Goal: Understand process/instructions: Learn how to perform a task or action

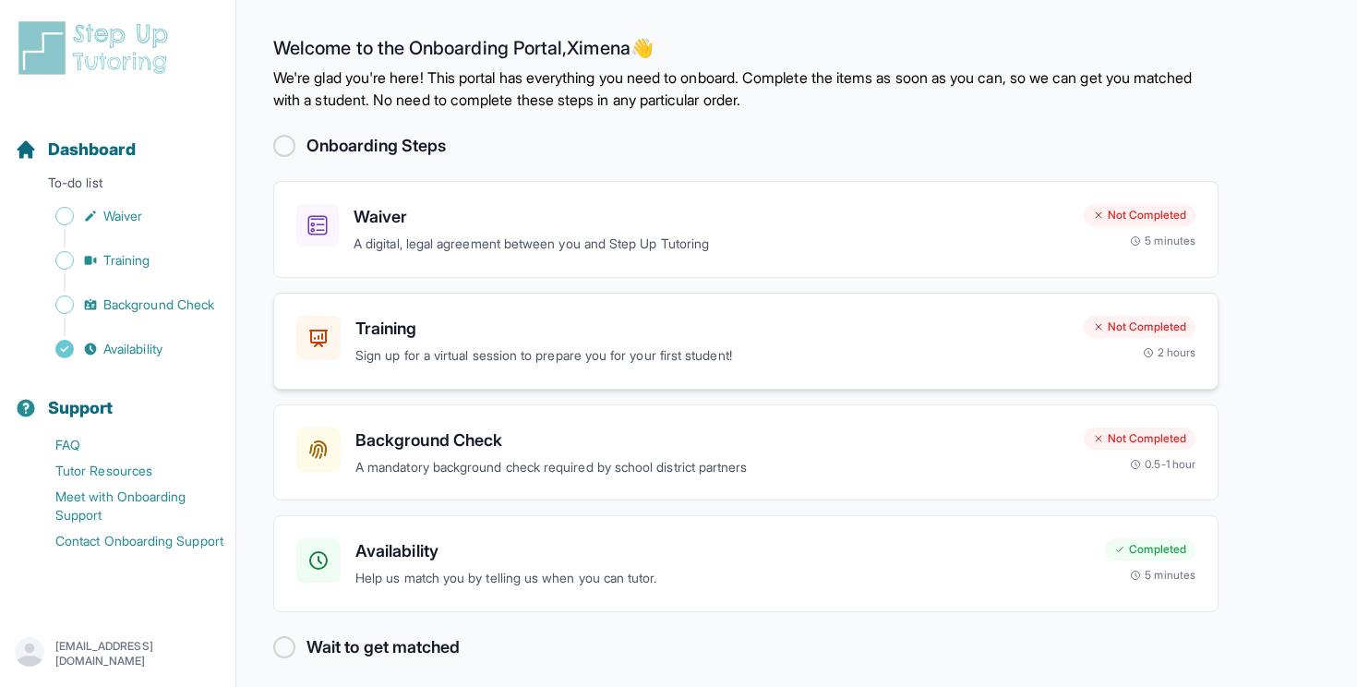
click at [937, 346] on p "Sign up for a virtual session to prepare you for your first student!" at bounding box center [712, 355] width 714 height 21
click at [530, 216] on h3 "Waiver" at bounding box center [711, 217] width 715 height 26
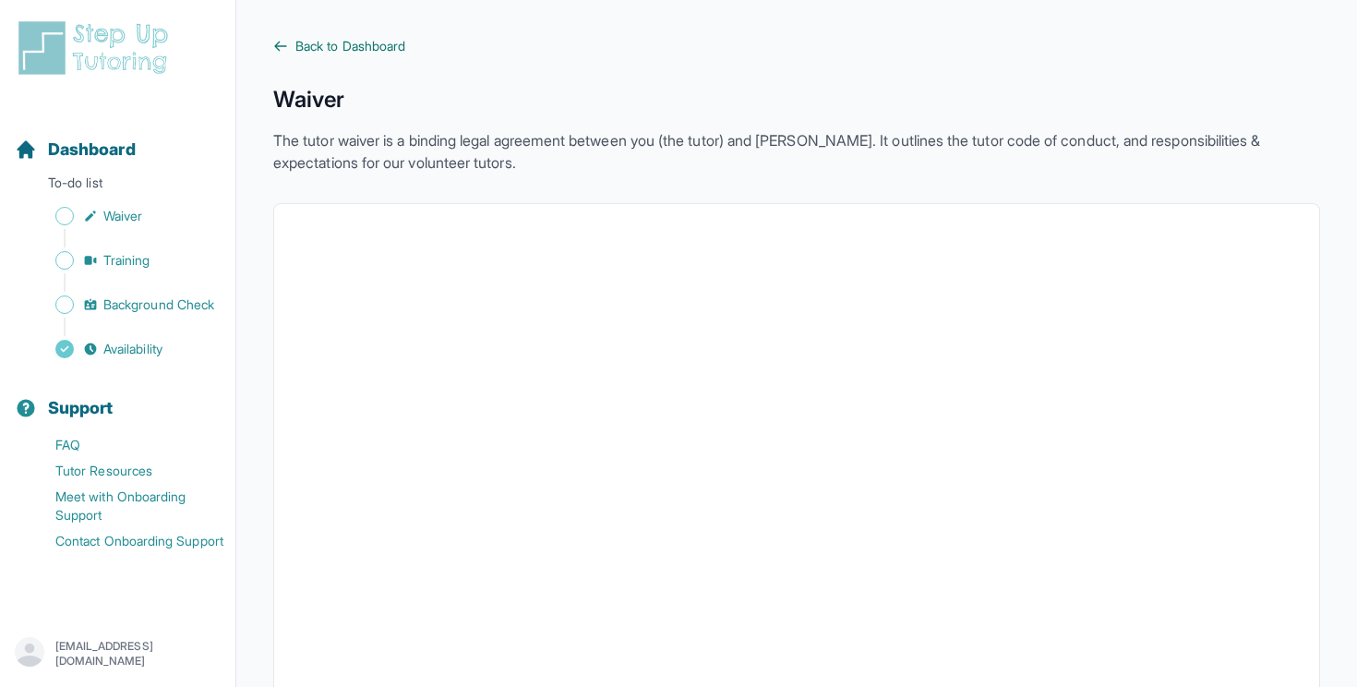
click at [305, 46] on span "Back to Dashboard" at bounding box center [350, 46] width 110 height 18
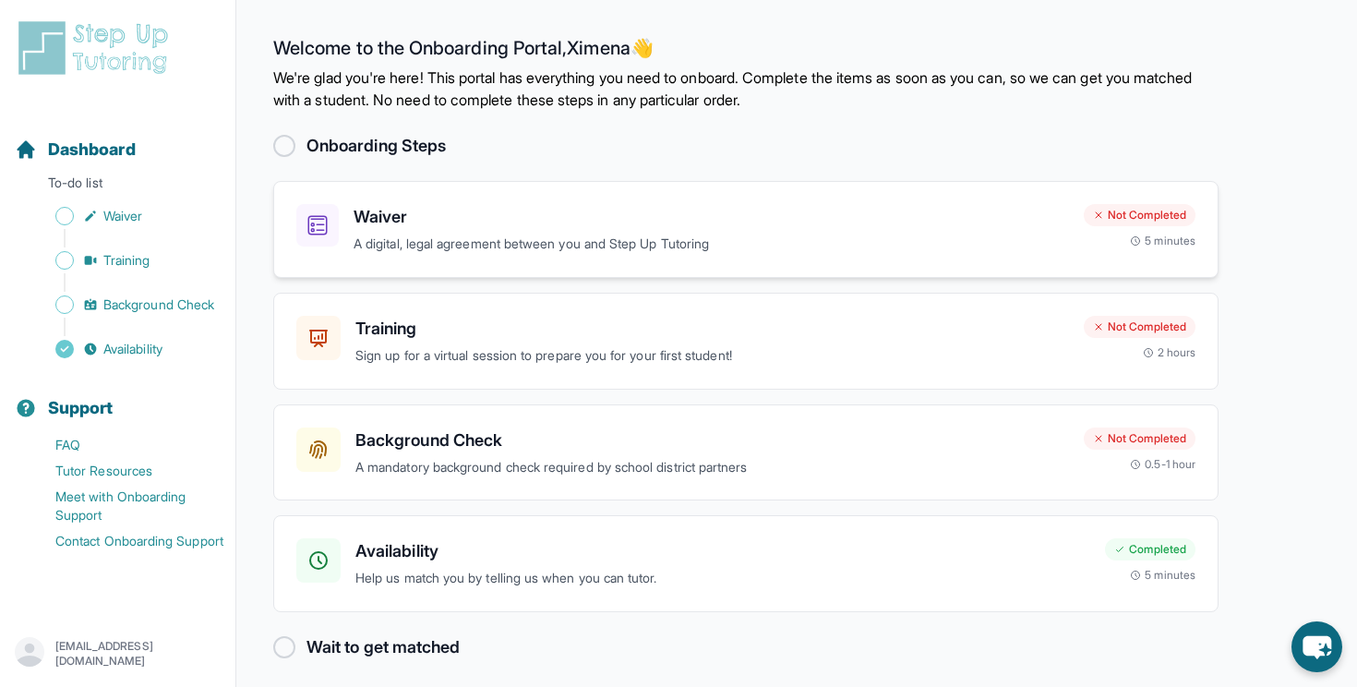
click at [643, 262] on div "Waiver A digital, legal agreement between you and Step Up Tutoring Not Complete…" at bounding box center [745, 229] width 945 height 97
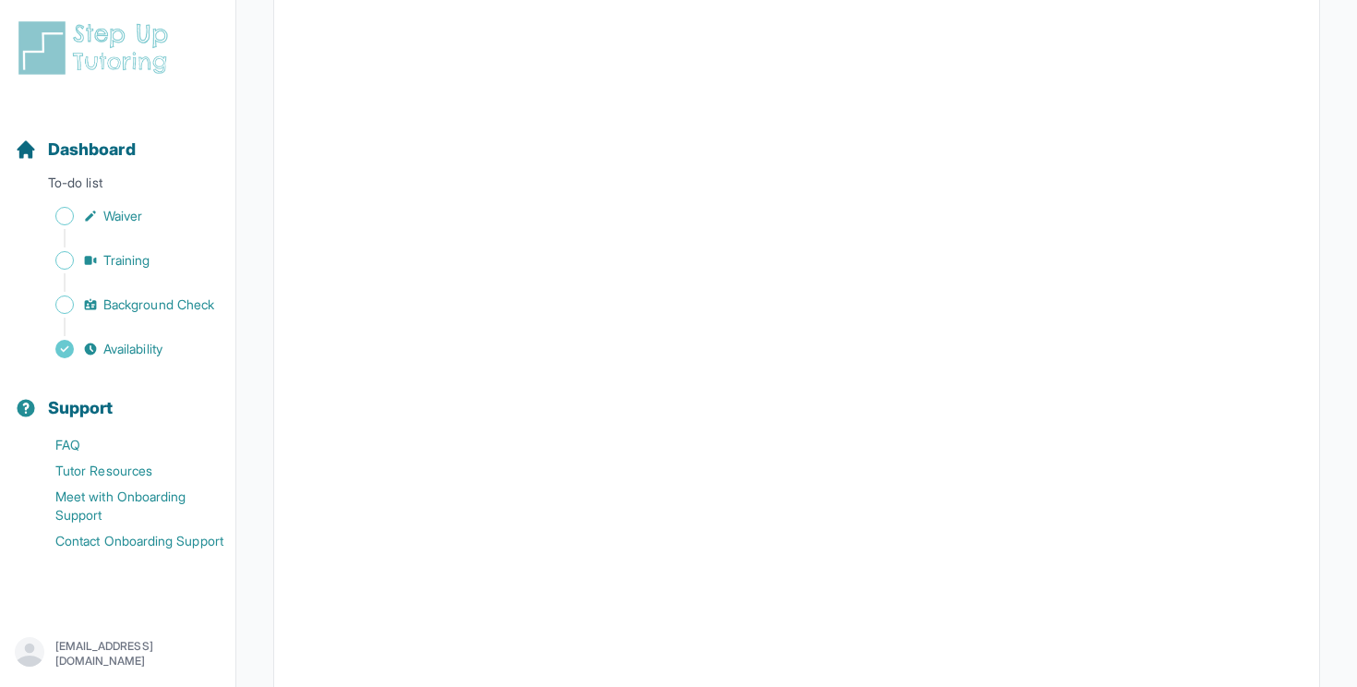
scroll to position [2426, 0]
click at [119, 211] on span "Waiver" at bounding box center [122, 216] width 39 height 18
click at [80, 159] on span "Dashboard" at bounding box center [92, 150] width 88 height 26
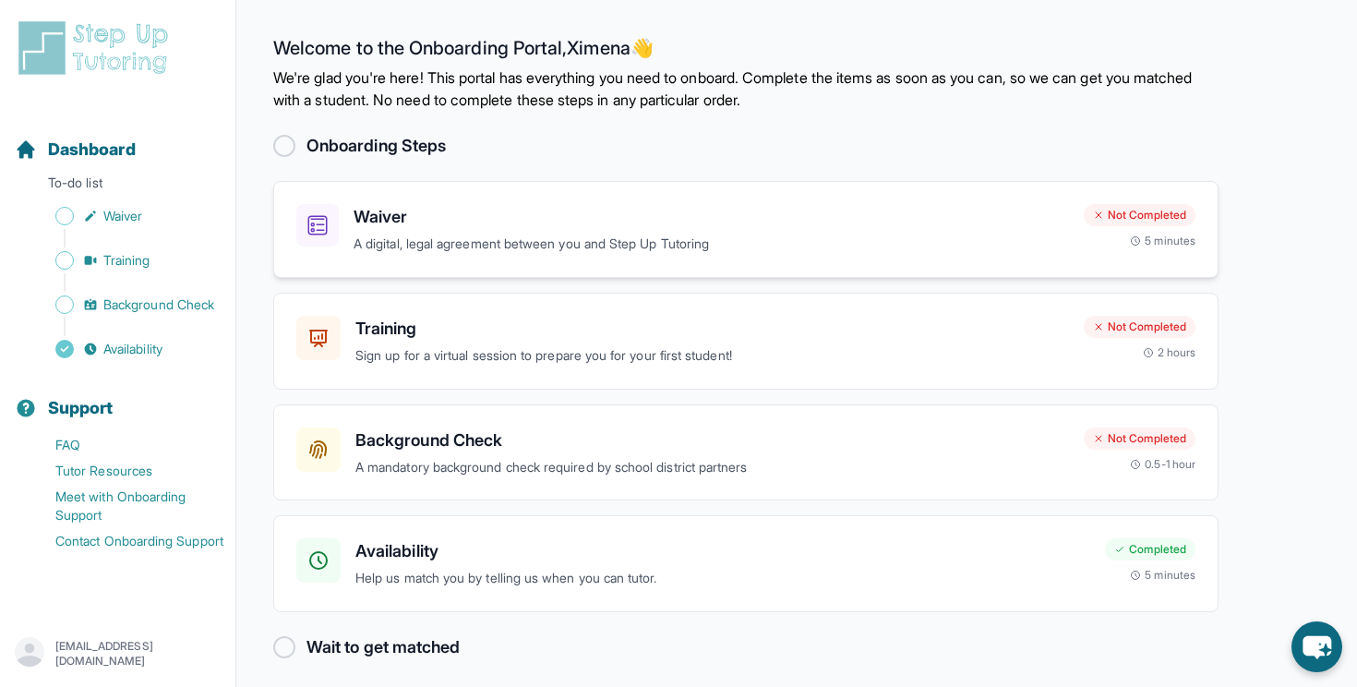
scroll to position [10, 0]
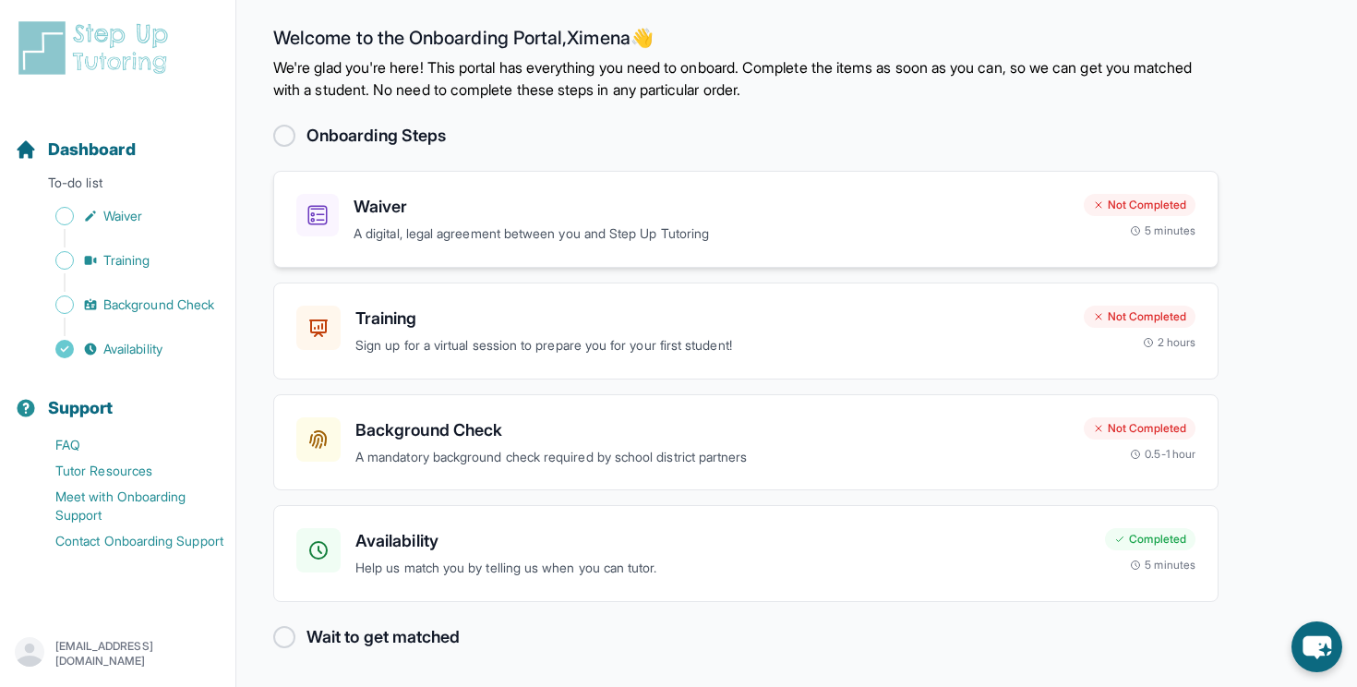
click at [637, 247] on div "Waiver A digital, legal agreement between you and Step Up Tutoring Not Complete…" at bounding box center [745, 219] width 945 height 97
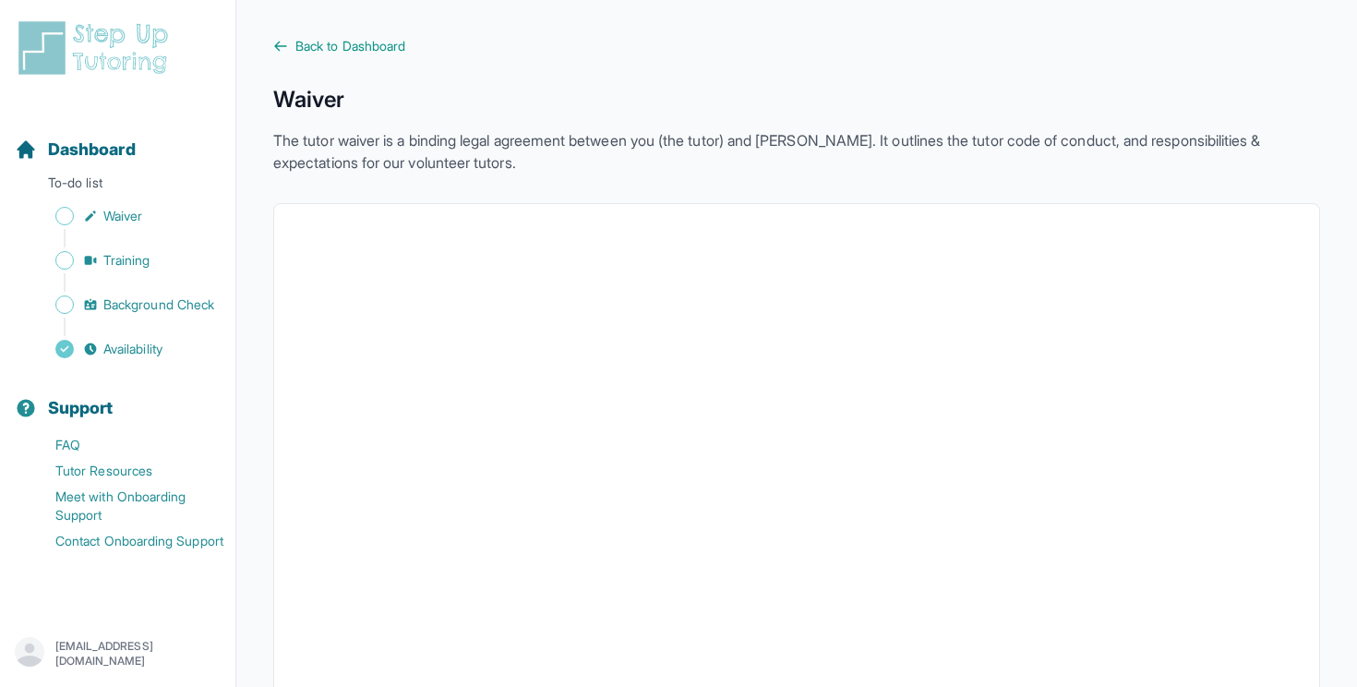
click at [929, 146] on p "The tutor waiver is a binding legal agreement between you (the tutor) and StepU…" at bounding box center [796, 151] width 1047 height 44
click at [486, 118] on div "Waiver The tutor waiver is a binding legal agreement between you (the tutor) an…" at bounding box center [796, 129] width 1047 height 89
click at [118, 262] on span "Training" at bounding box center [126, 260] width 47 height 18
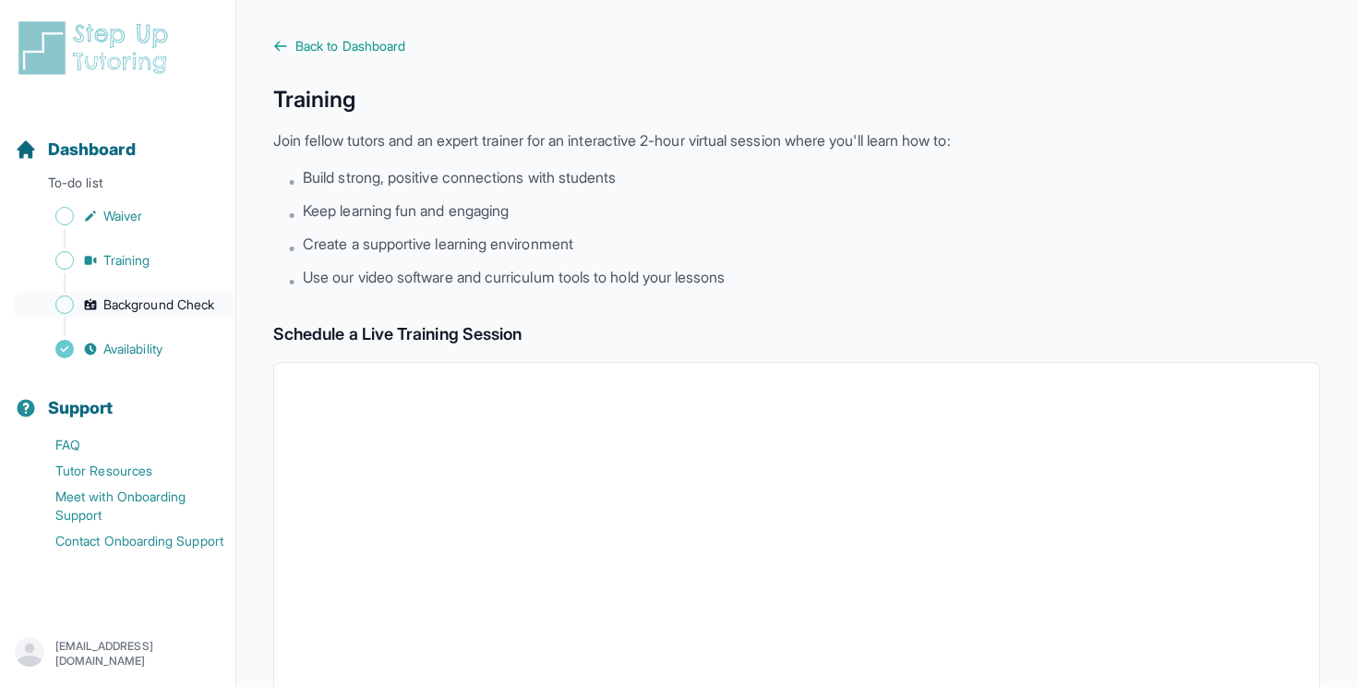
click at [153, 305] on span "Background Check" at bounding box center [158, 304] width 111 height 18
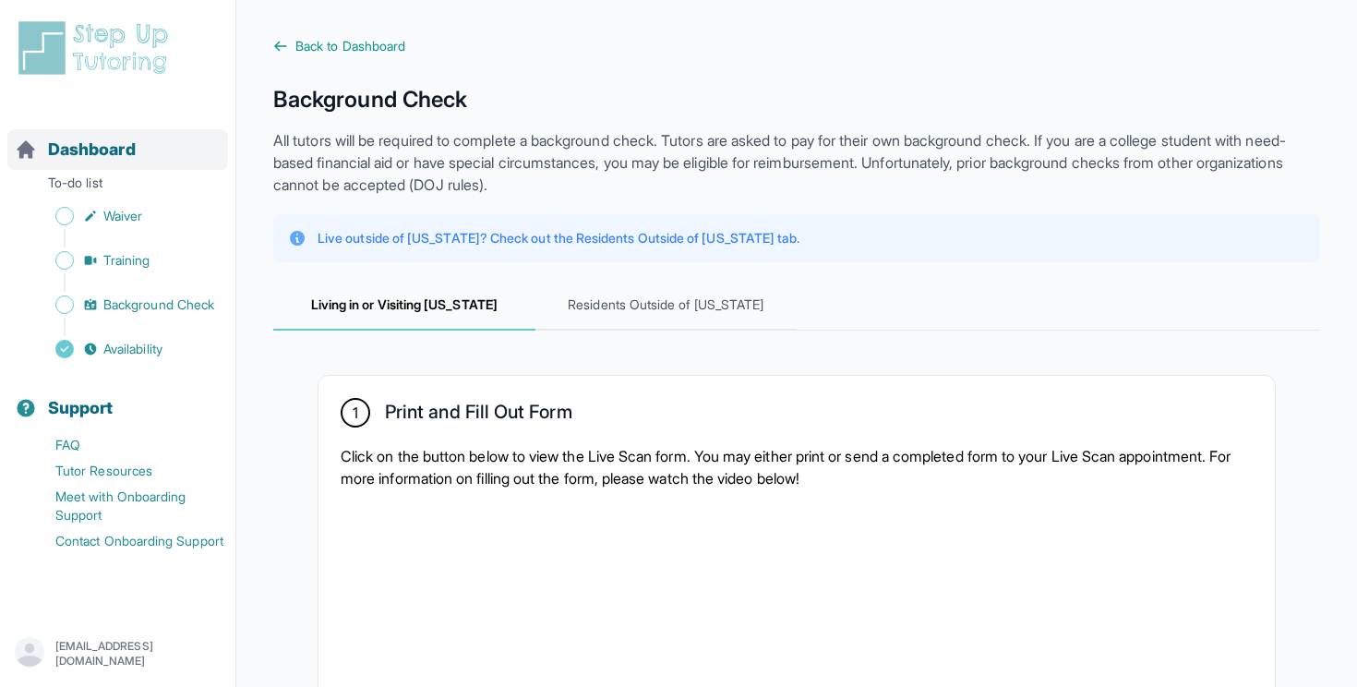
click at [85, 148] on span "Dashboard" at bounding box center [92, 150] width 88 height 26
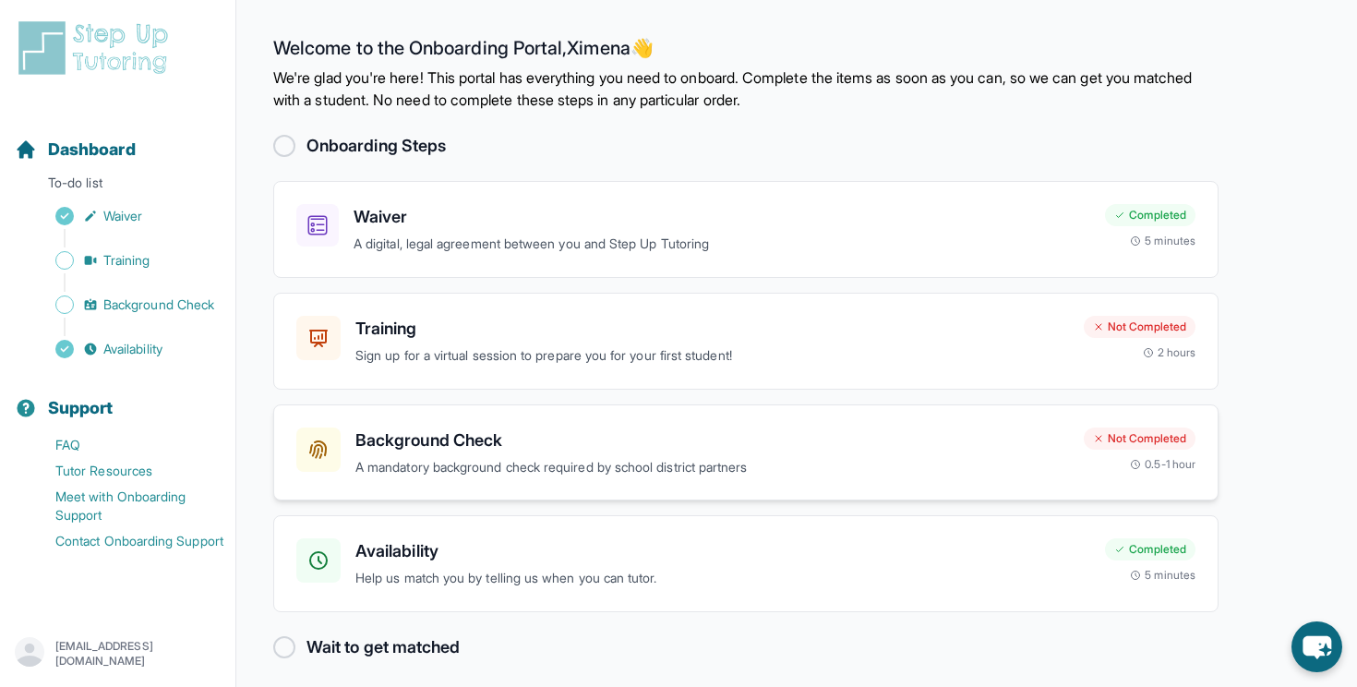
scroll to position [10, 0]
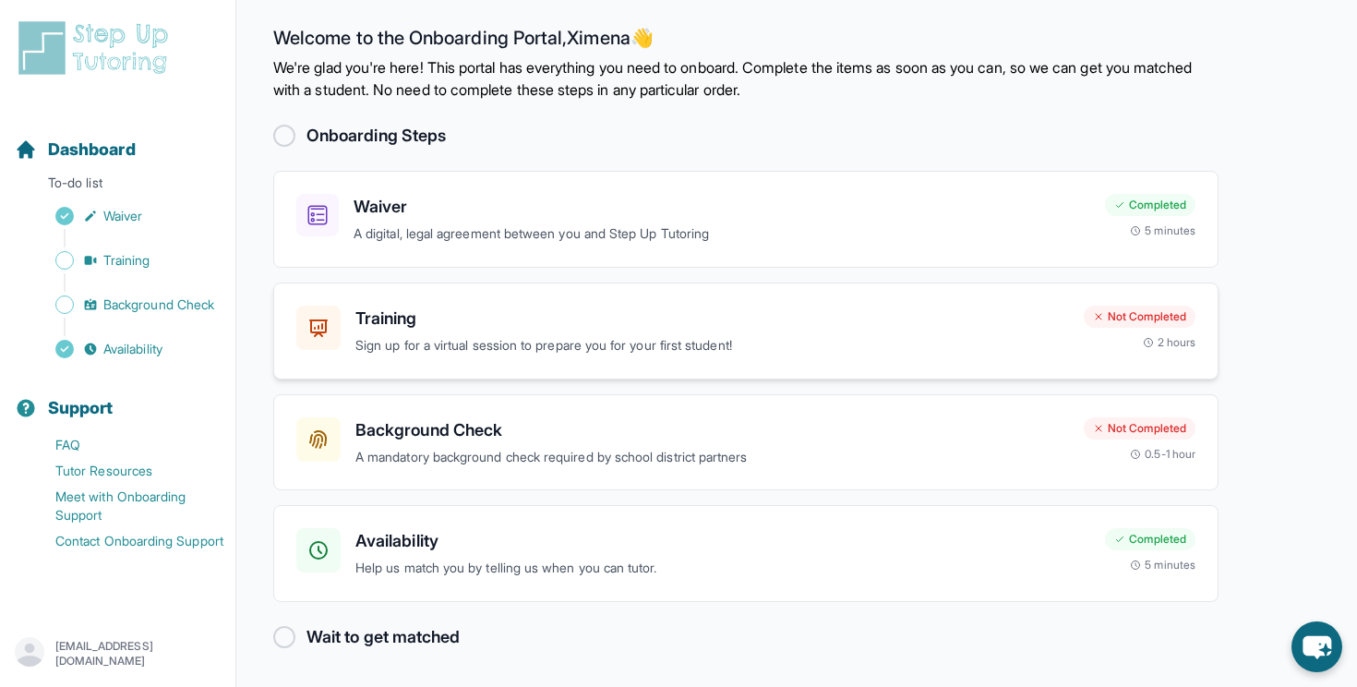
click at [696, 312] on h3 "Training" at bounding box center [712, 319] width 714 height 26
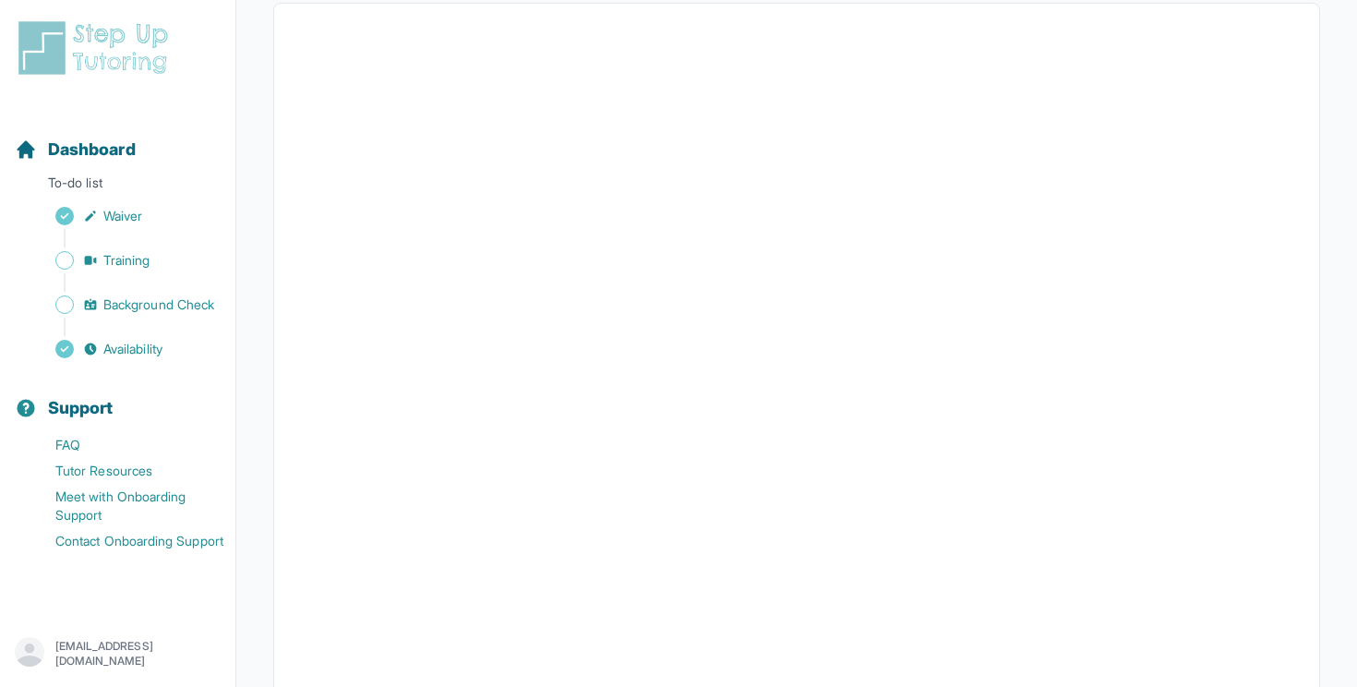
scroll to position [354, 0]
